Goal: Contribute content

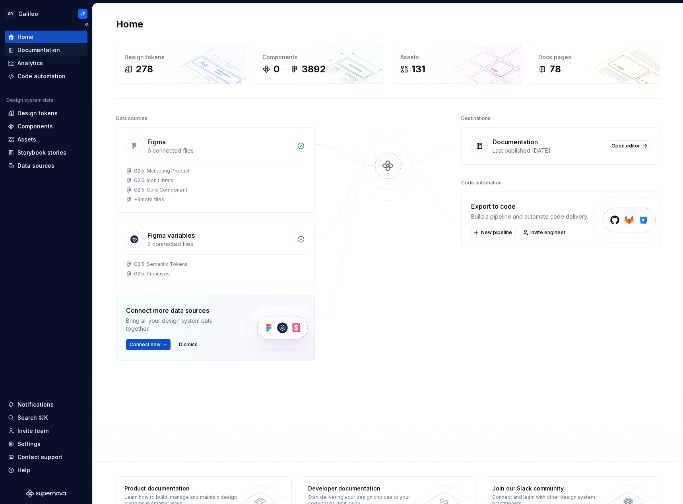
click at [40, 51] on div "Documentation" at bounding box center [38, 50] width 43 height 8
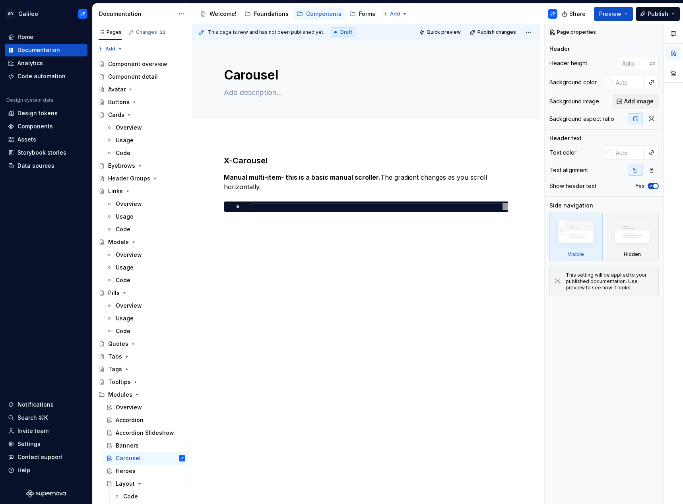
click at [341, 147] on div "X-Carousel Manual multi-item- this is a basic manual scroller. The gradient cha…" at bounding box center [366, 254] width 348 height 237
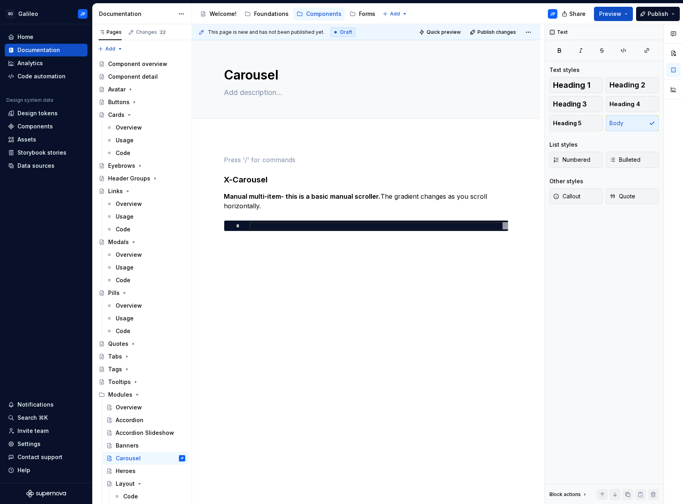
click at [333, 147] on div "X-Carousel Manual multi-item- this is a basic manual scroller. The gradient cha…" at bounding box center [366, 264] width 348 height 256
click at [362, 88] on textarea at bounding box center [364, 92] width 284 height 13
type textarea "*"
